Goal: Information Seeking & Learning: Learn about a topic

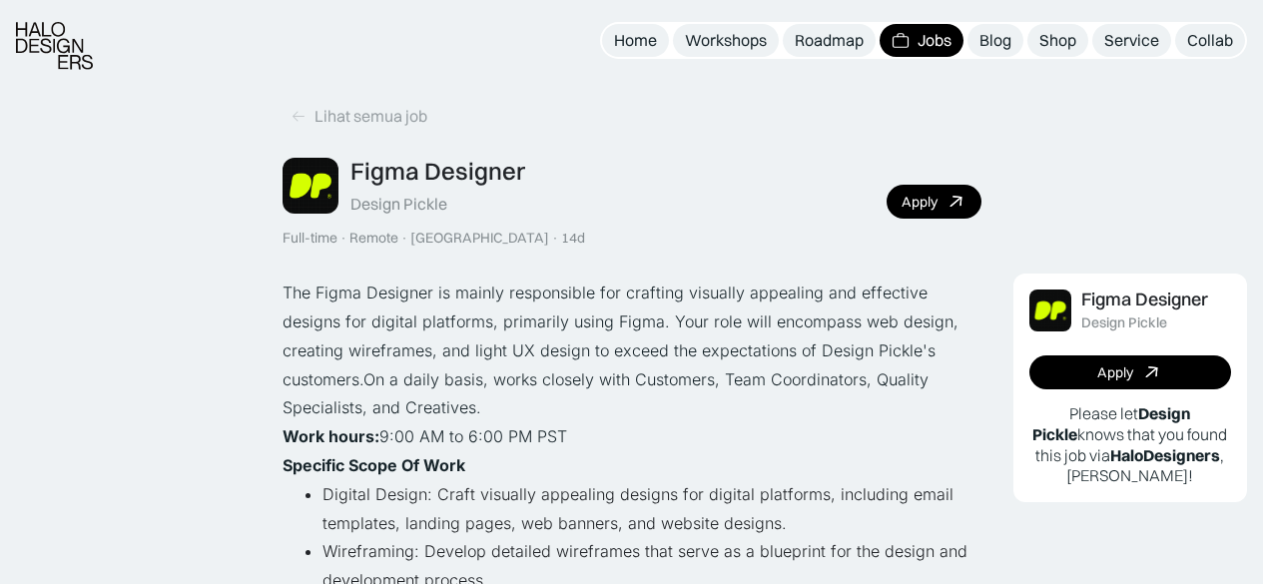
scroll to position [530, 0]
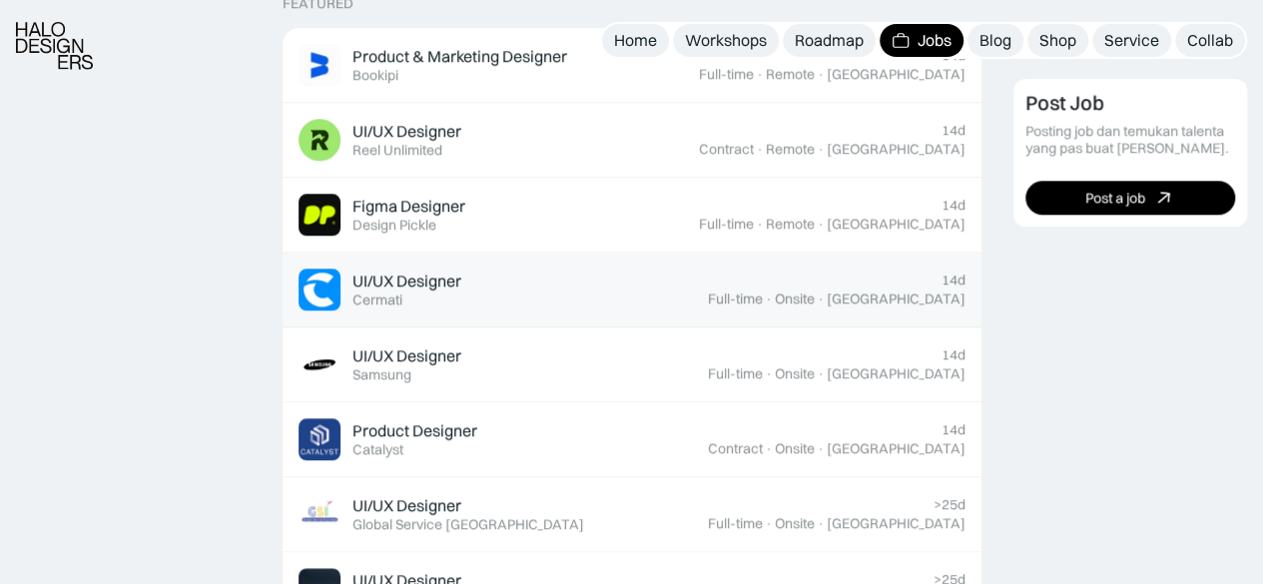
scroll to position [832, 0]
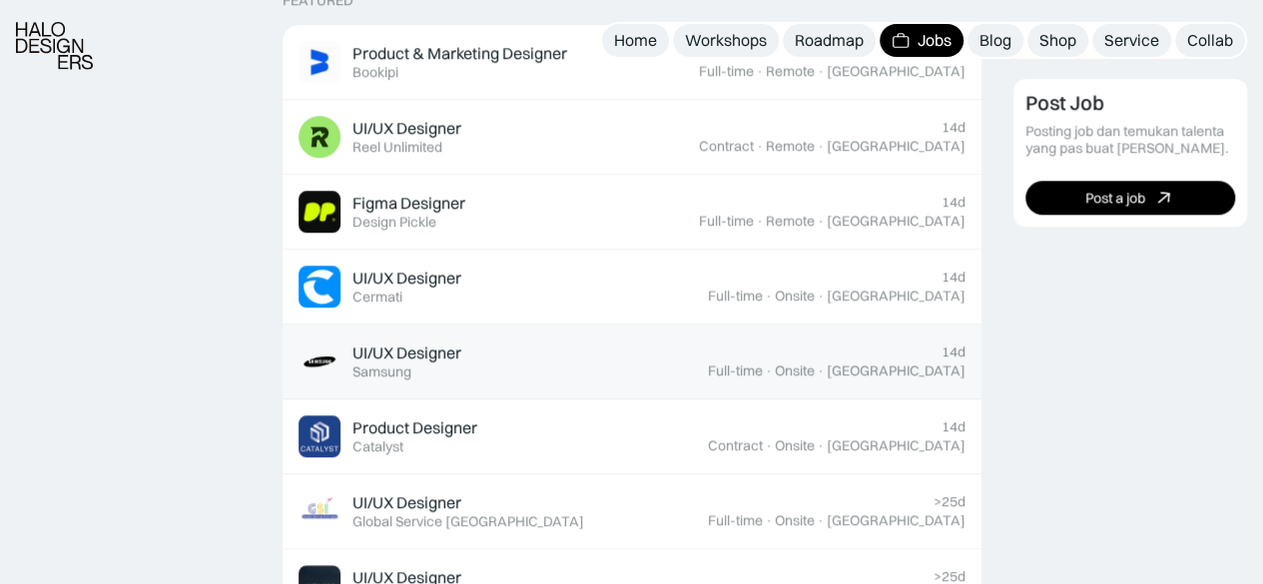
click at [419, 362] on div "UI/UX Designer Featured Samsung" at bounding box center [406, 361] width 109 height 38
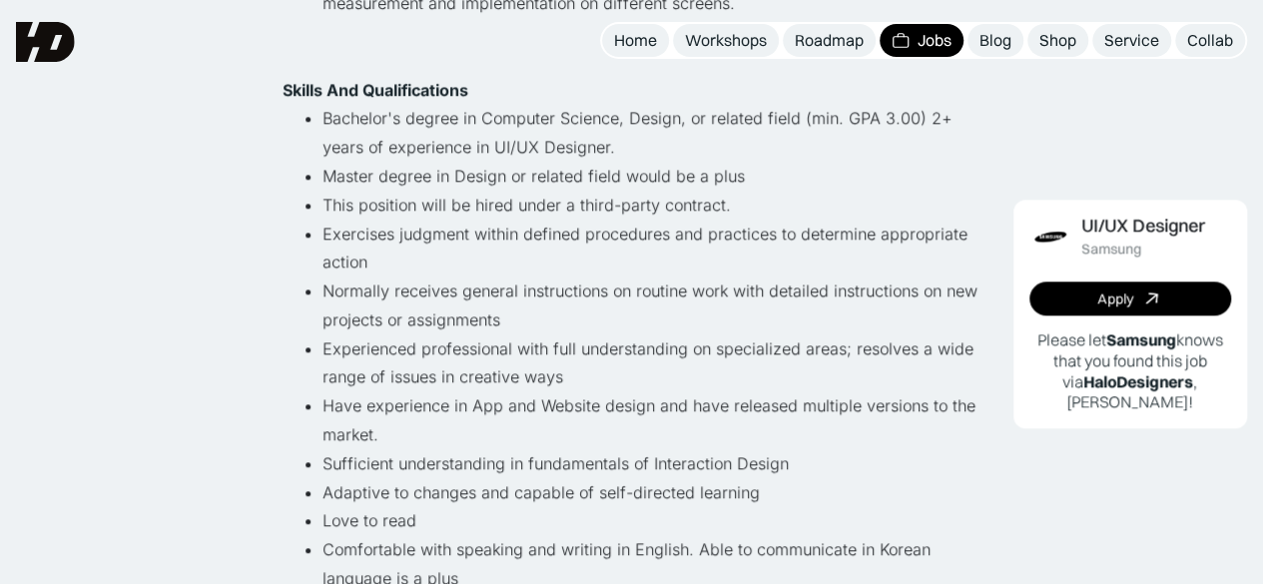
scroll to position [864, 0]
drag, startPoint x: 561, startPoint y: 207, endPoint x: 736, endPoint y: 182, distance: 176.5
click at [736, 182] on ul "Bachelor's degree in Computer Science, Design, or related field (min. GPA 3.00)…" at bounding box center [632, 435] width 699 height 661
click at [825, 175] on li "Master degree in Design or related field would be a plus" at bounding box center [651, 177] width 659 height 29
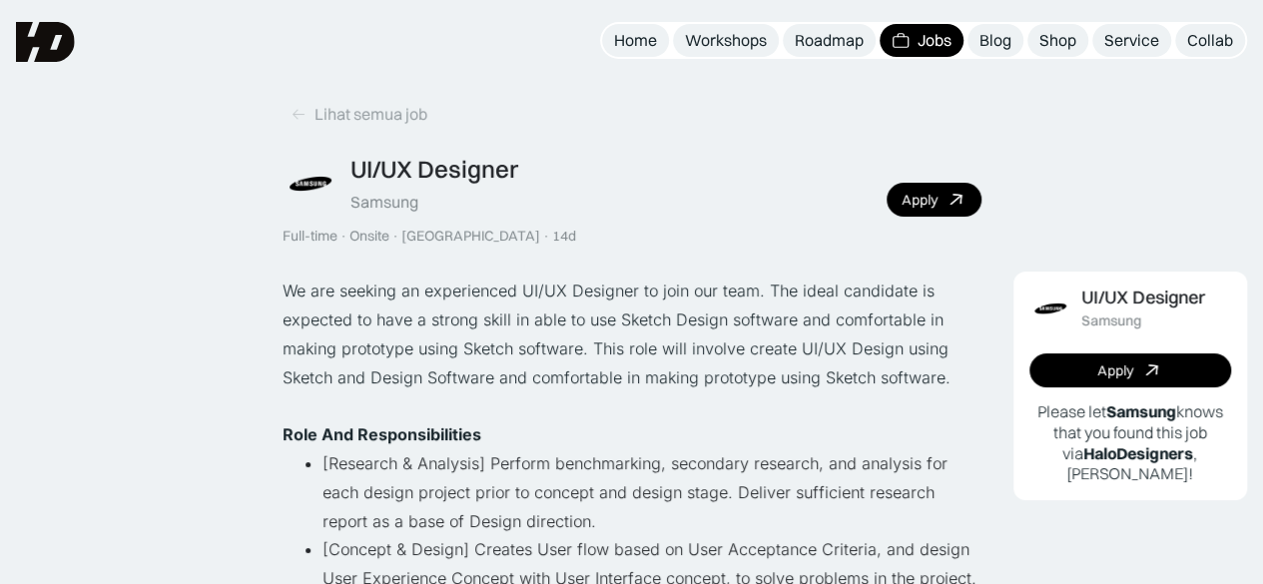
scroll to position [0, 0]
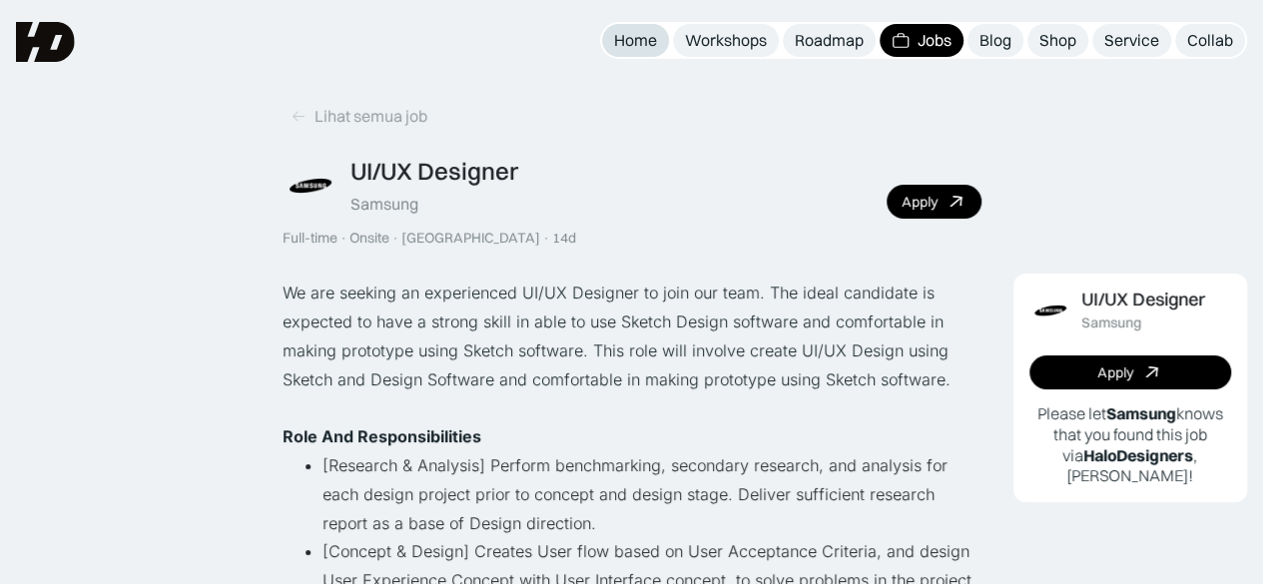
click at [645, 35] on div "Home" at bounding box center [635, 40] width 43 height 21
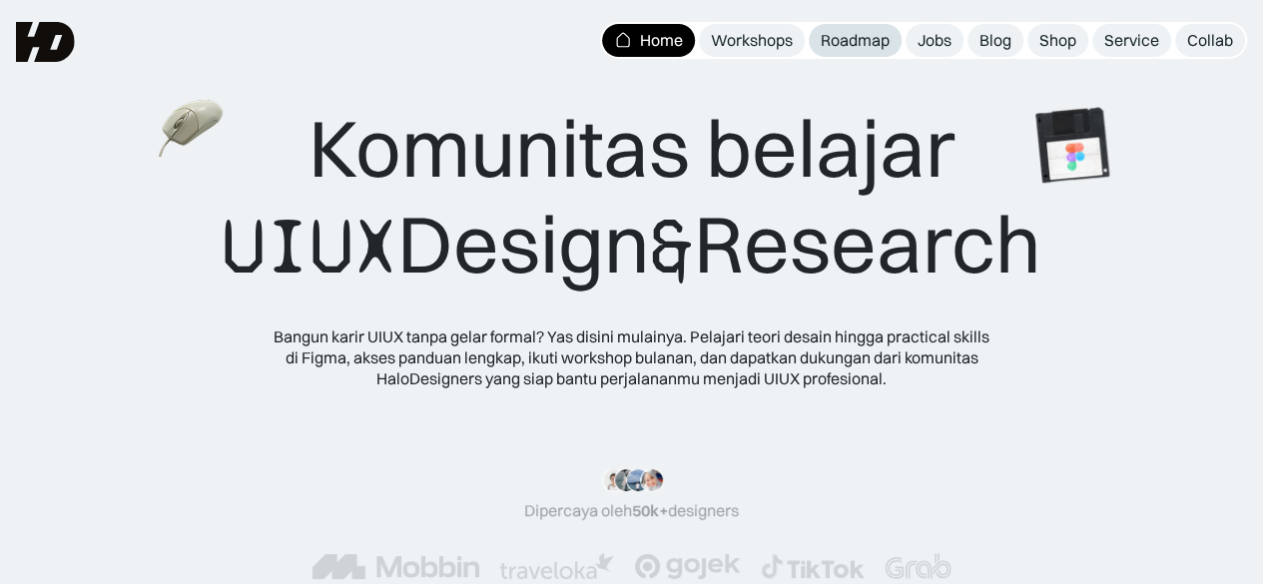
click at [844, 34] on div "Roadmap" at bounding box center [855, 40] width 69 height 21
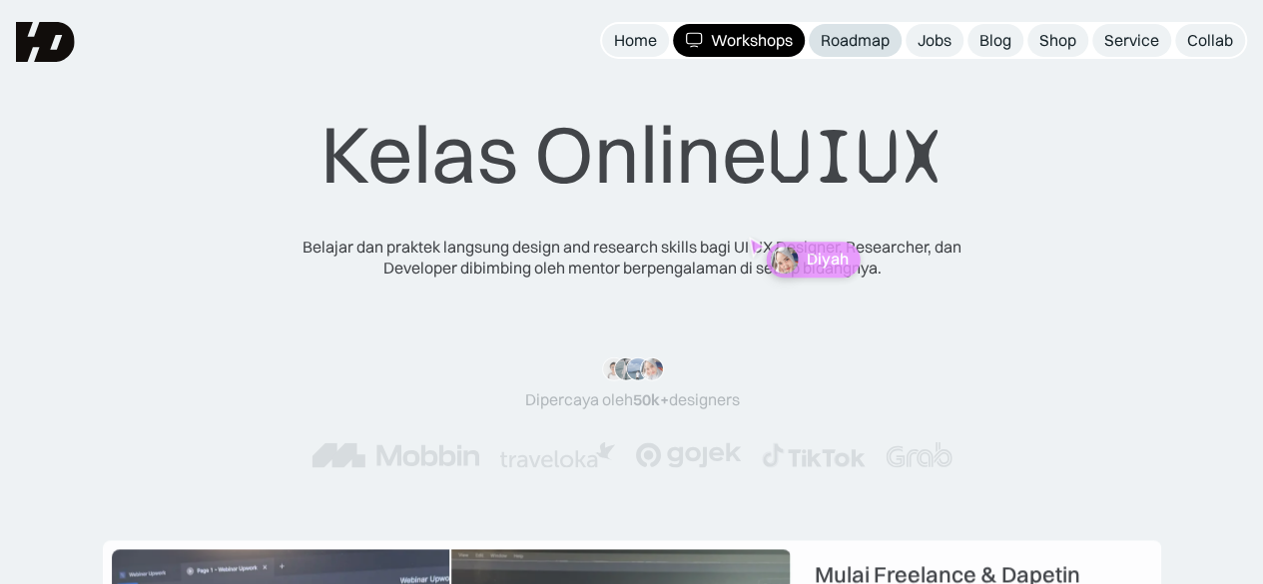
click at [836, 39] on div "Roadmap" at bounding box center [855, 40] width 69 height 21
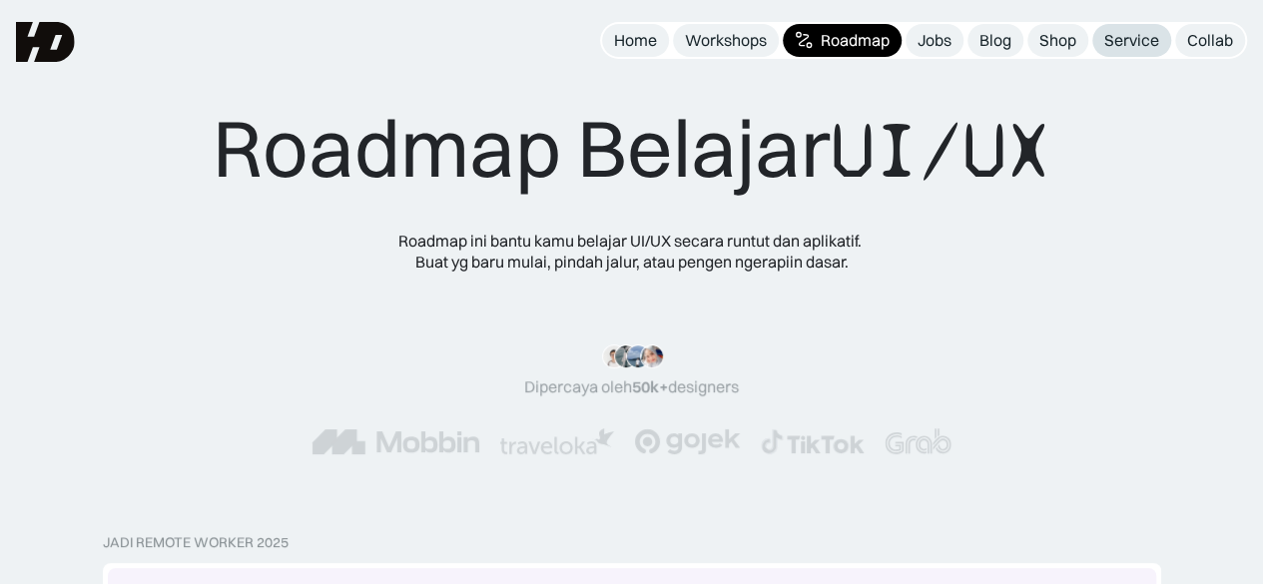
click at [1138, 41] on div "Service" at bounding box center [1131, 40] width 55 height 21
